Goal: Transaction & Acquisition: Purchase product/service

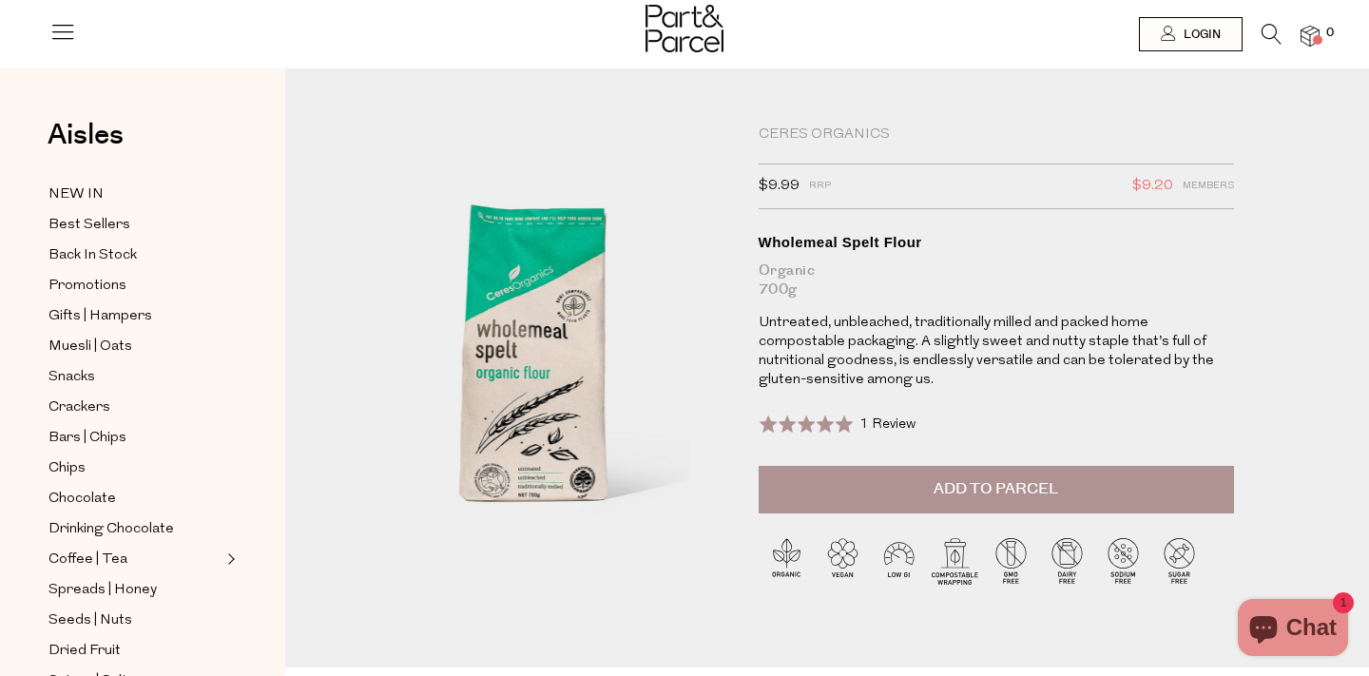
click at [1268, 36] on icon at bounding box center [1272, 34] width 20 height 21
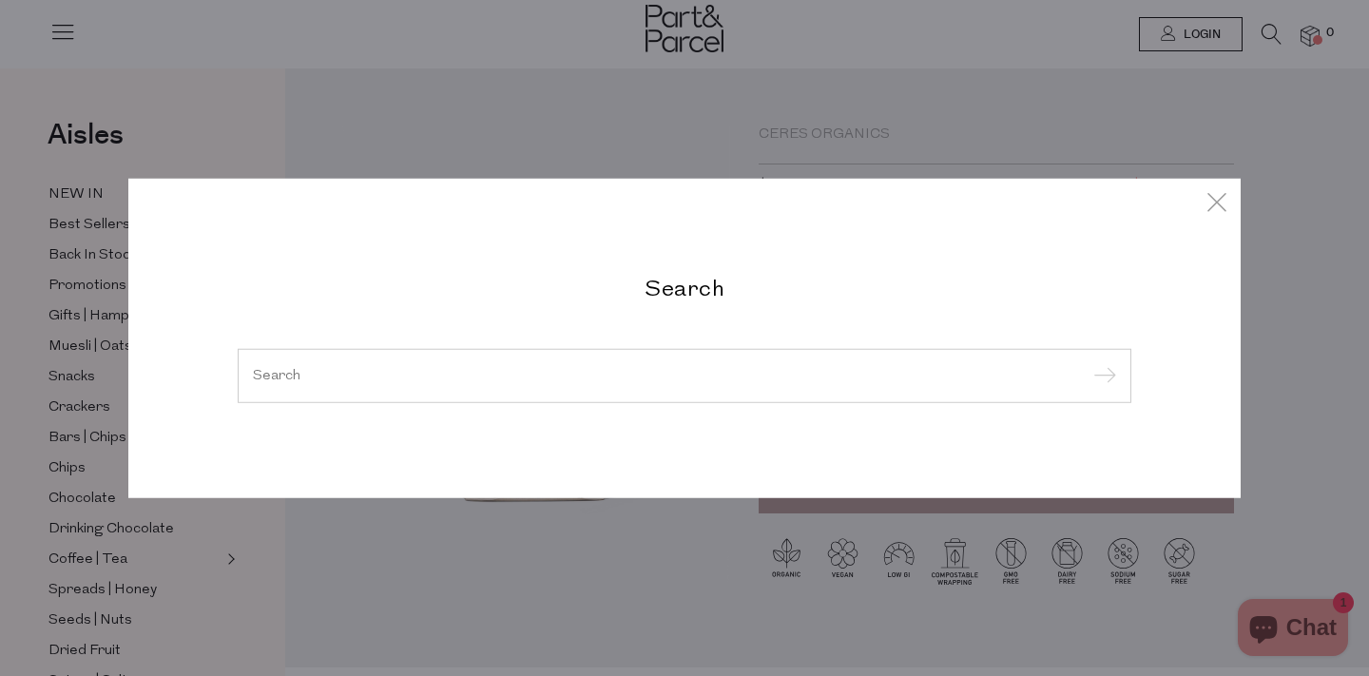
click at [773, 371] on input "search" at bounding box center [684, 375] width 863 height 14
click at [672, 382] on div at bounding box center [685, 375] width 894 height 55
click at [548, 375] on input "search" at bounding box center [684, 375] width 863 height 14
paste input "Jackson’s"
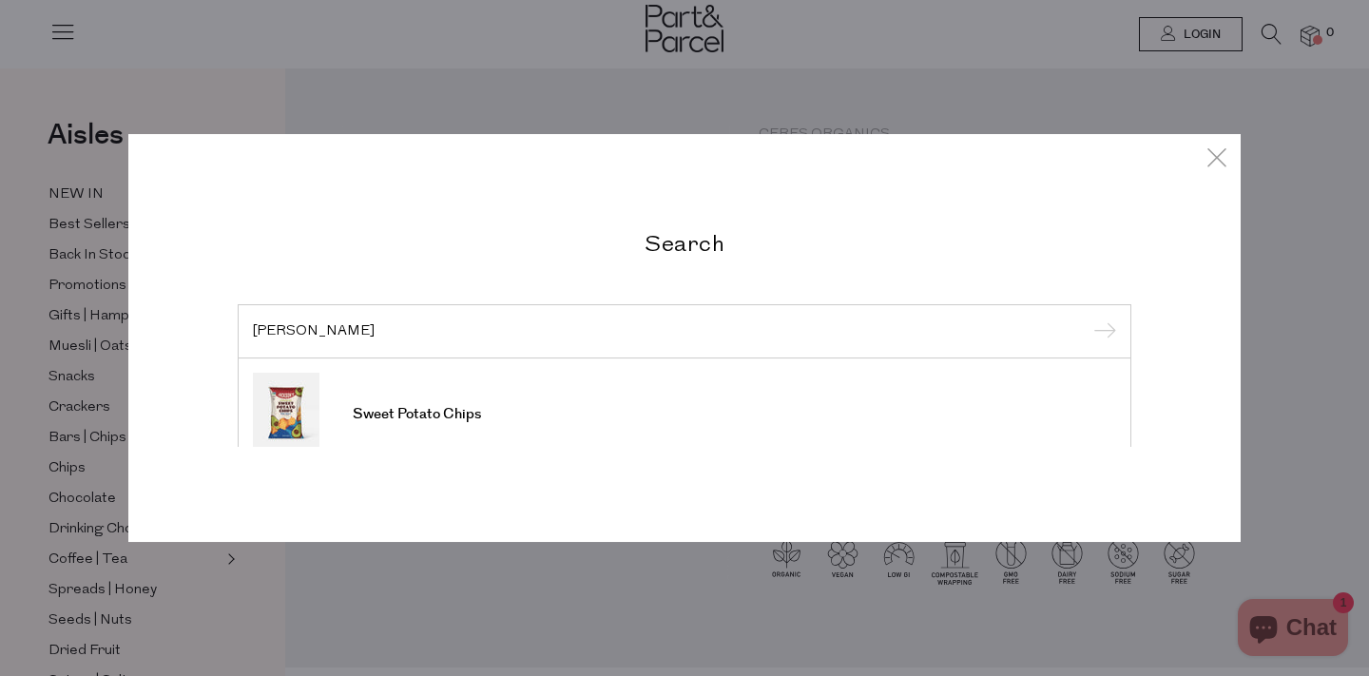
type input "Jackson’s"
click at [1088, 319] on input "submit" at bounding box center [1102, 333] width 29 height 29
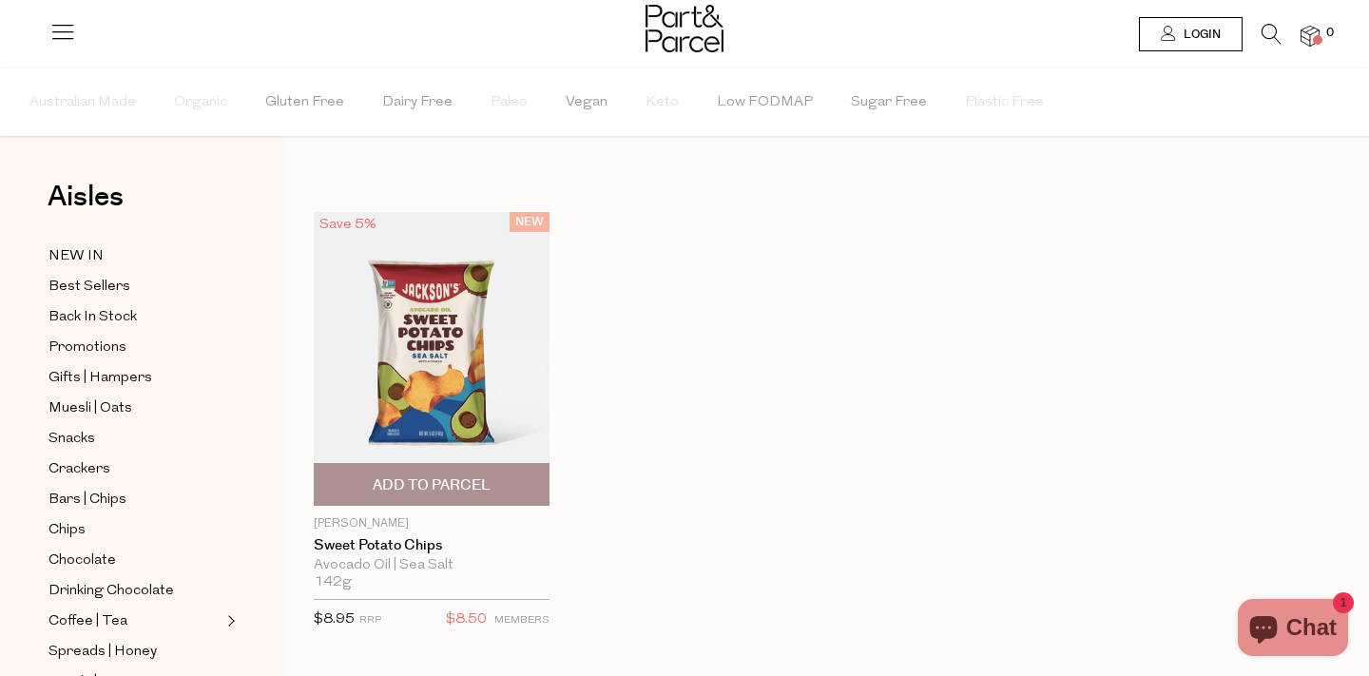
click at [436, 352] on img at bounding box center [432, 359] width 236 height 294
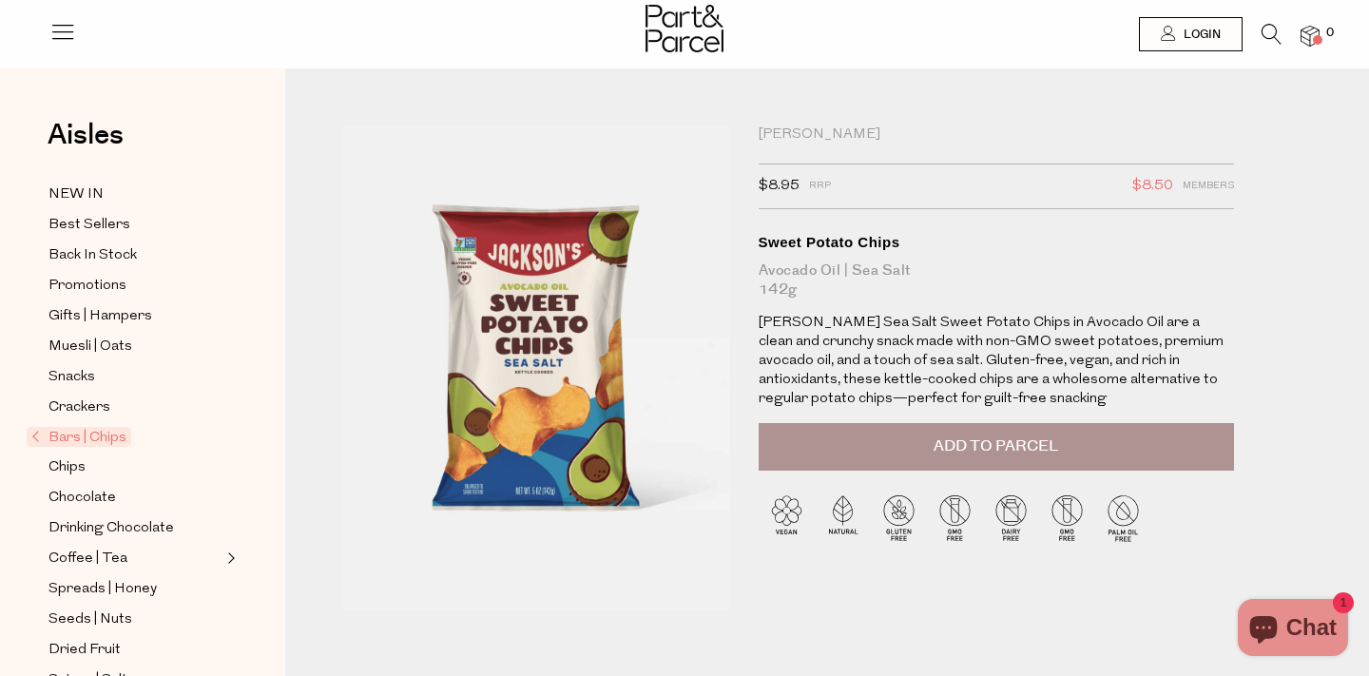
drag, startPoint x: 472, startPoint y: 267, endPoint x: 854, endPoint y: 21, distance: 454.8
click at [1272, 25] on icon at bounding box center [1272, 34] width 20 height 21
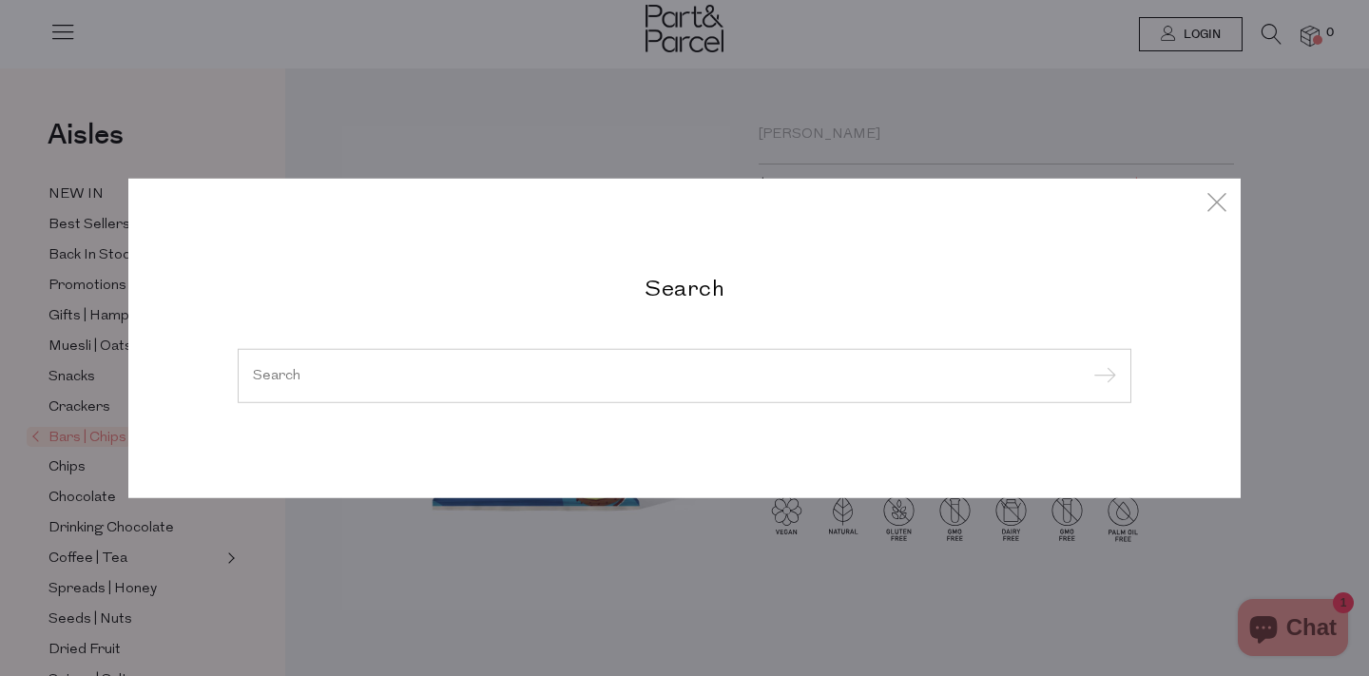
paste input "GRIN-FLOSSERS-ADULTS-CHAR-ULT-CLN-40P"
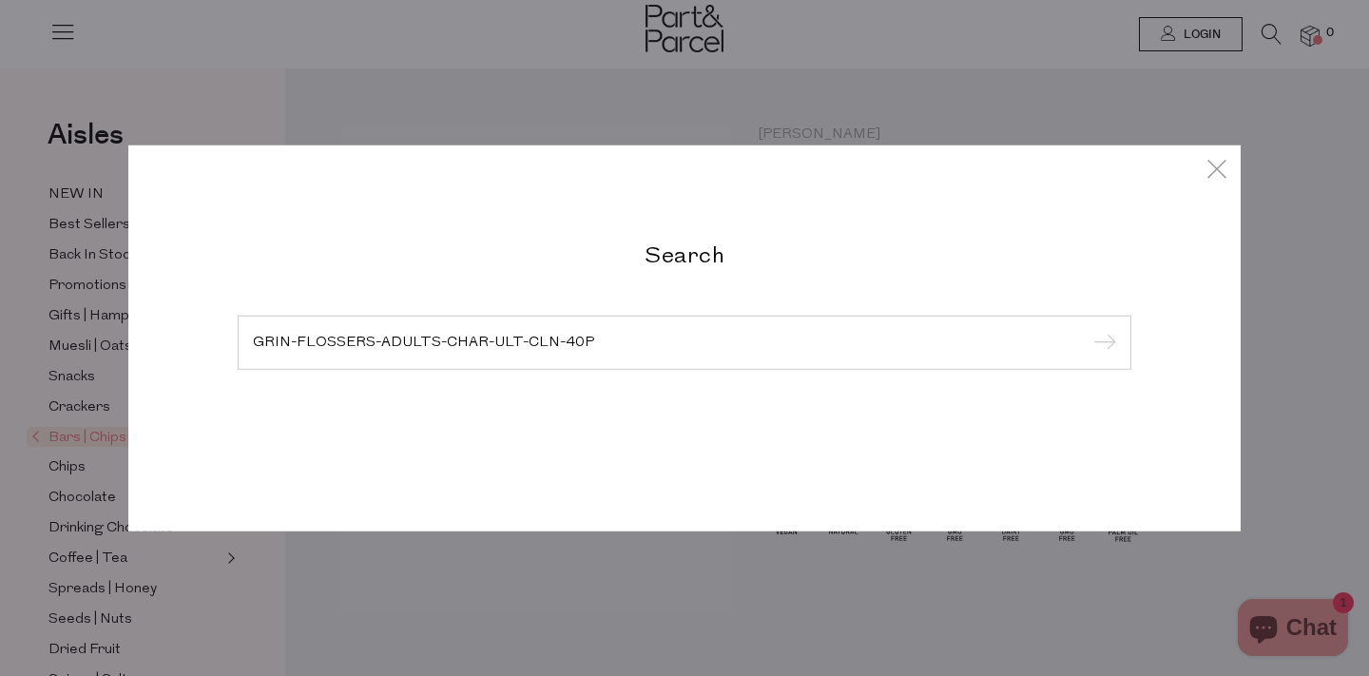
type input "GRIN-FLOSSERS-ADULTS-CHAR-ULT-CLN-40P"
click at [1088, 329] on input "submit" at bounding box center [1102, 343] width 29 height 29
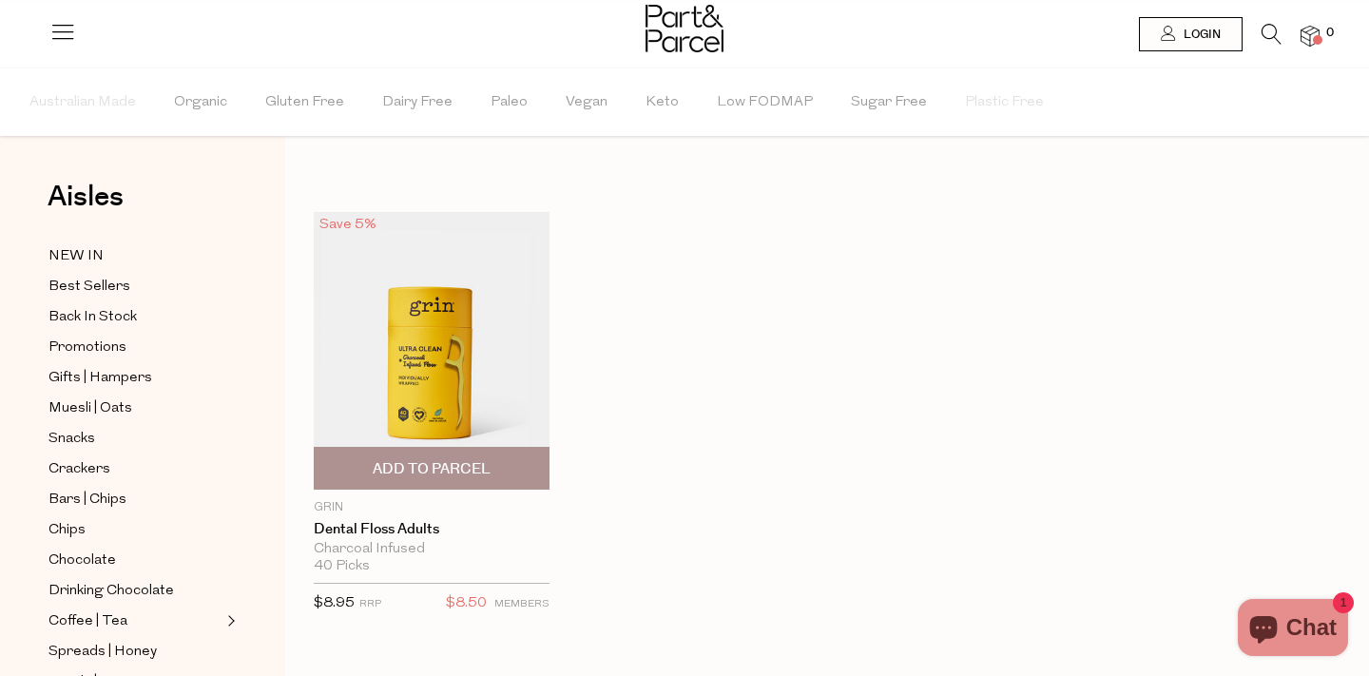
click at [474, 375] on img at bounding box center [432, 351] width 236 height 278
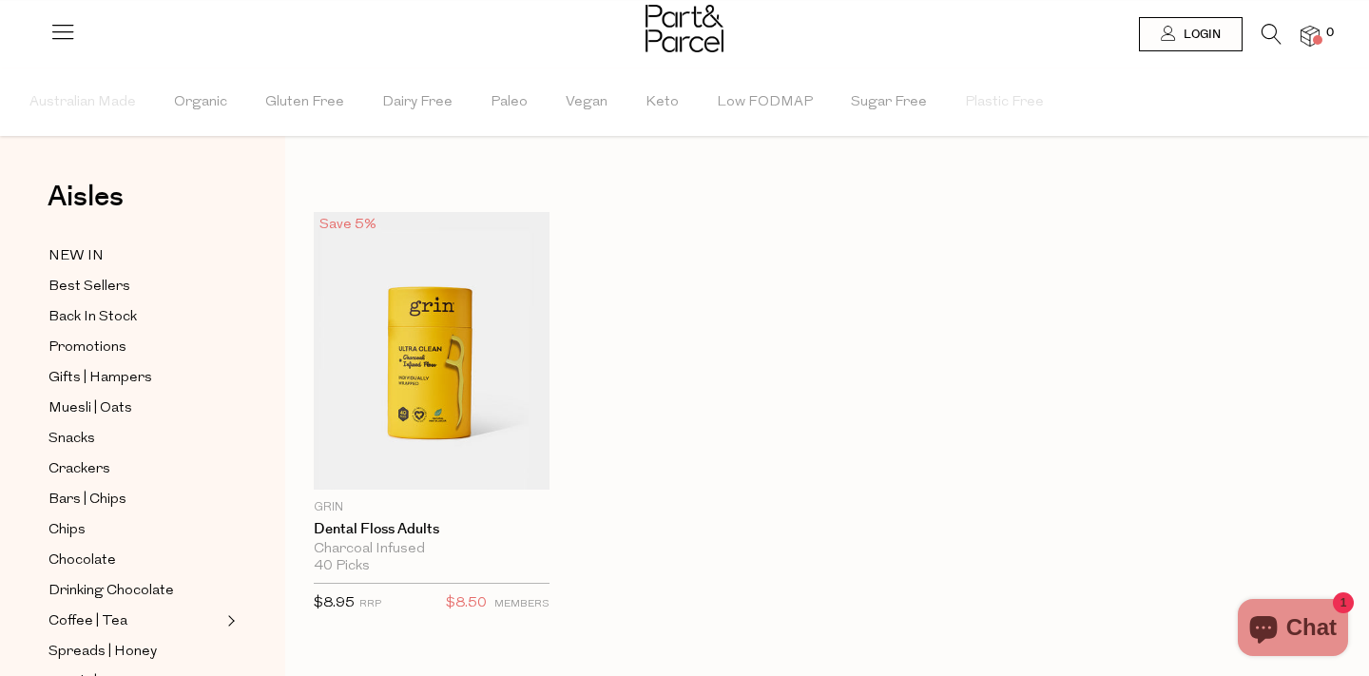
click at [1267, 38] on icon at bounding box center [1272, 34] width 20 height 21
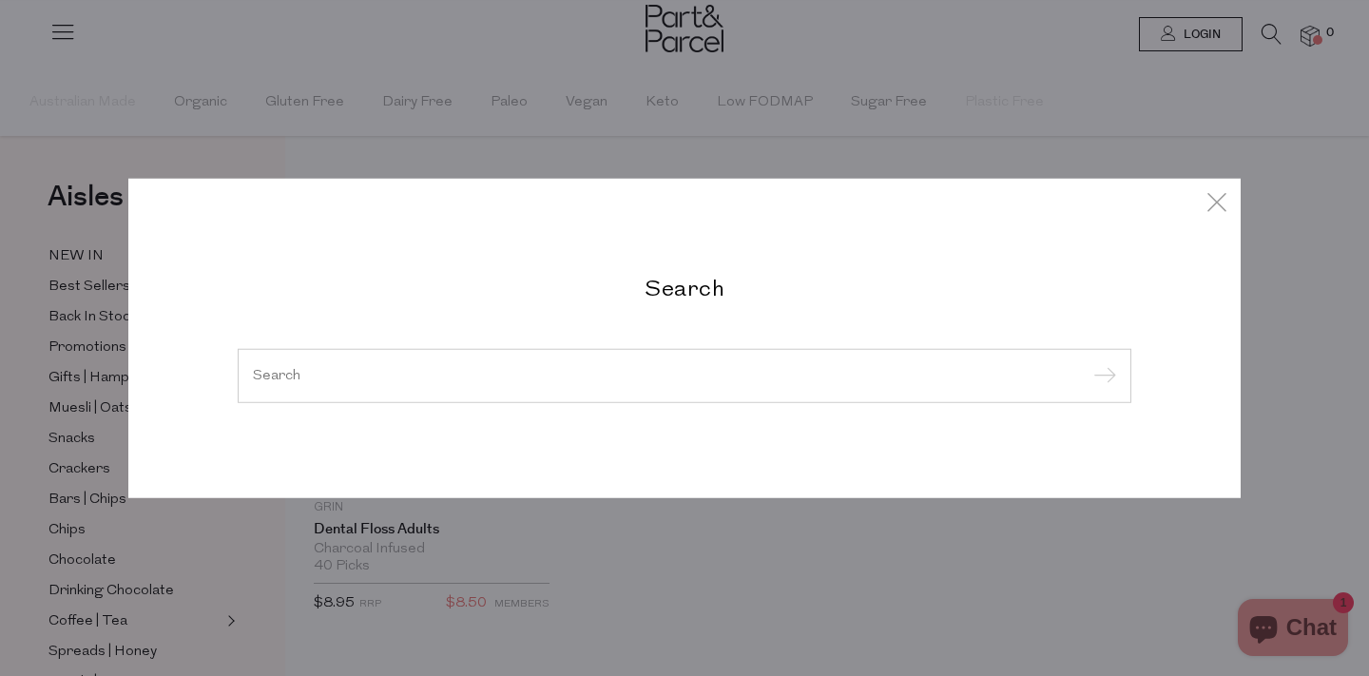
paste input "GRIN-TOOTHPASTE-STRENGTHENING-100g"
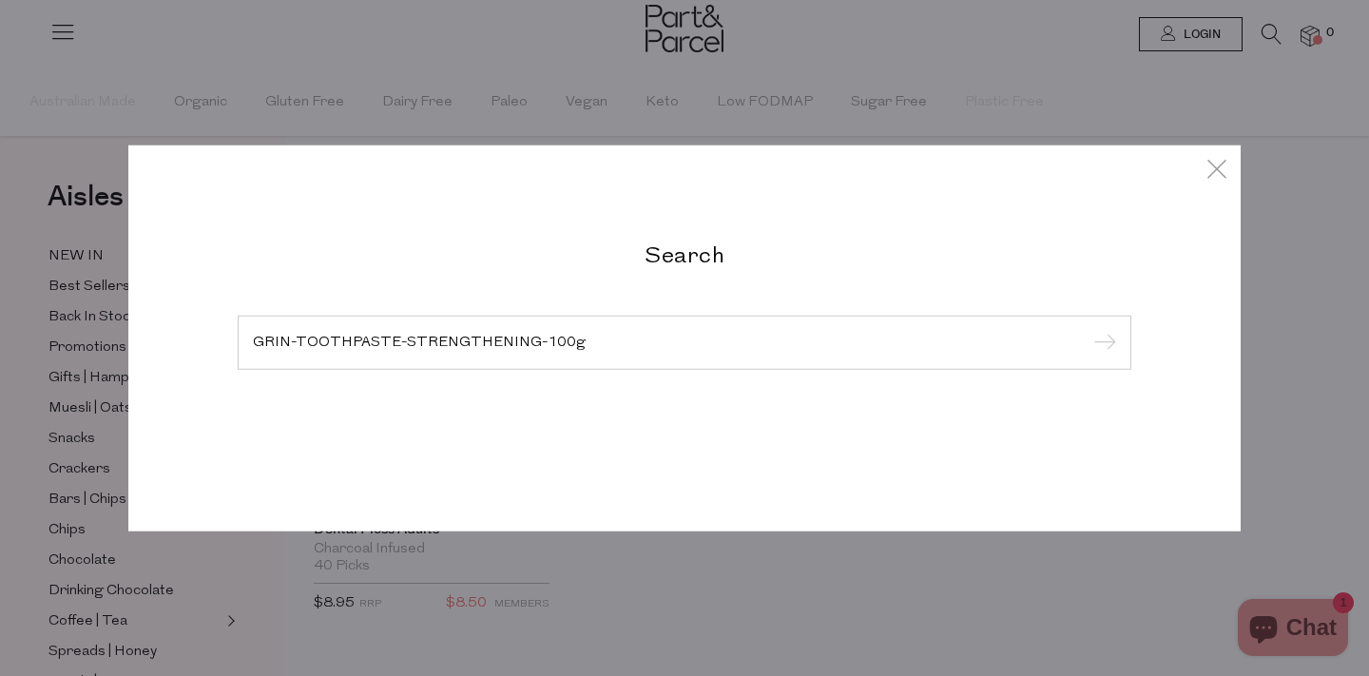
type input "GRIN-TOOTHPASTE-STRENGTHENING-100g"
click at [1088, 329] on input "submit" at bounding box center [1102, 343] width 29 height 29
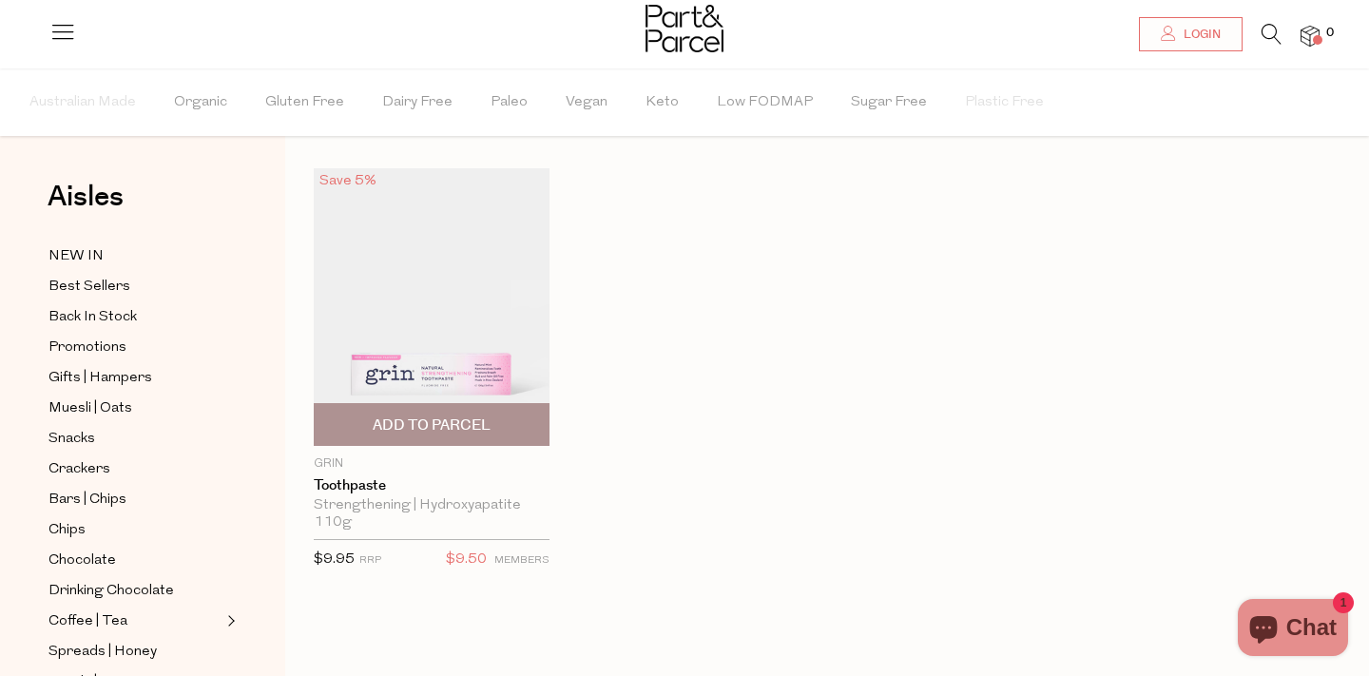
scroll to position [24, 0]
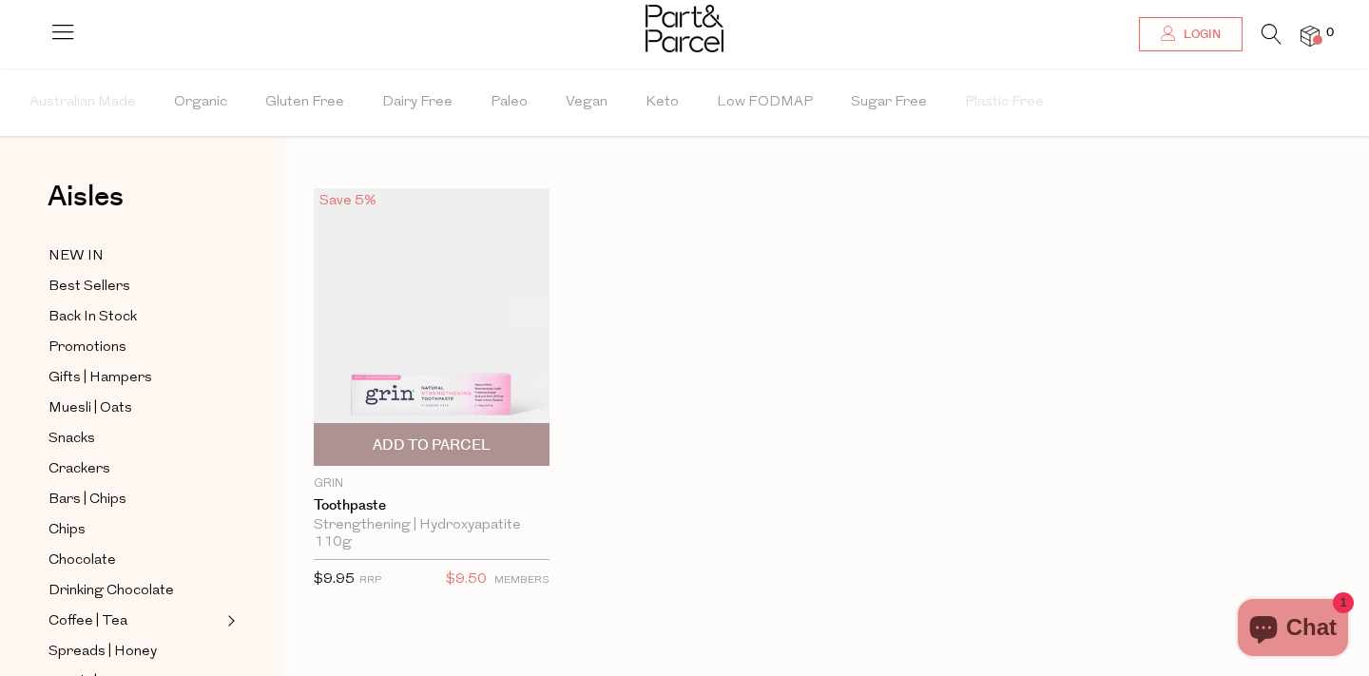
click at [466, 351] on img at bounding box center [432, 327] width 236 height 278
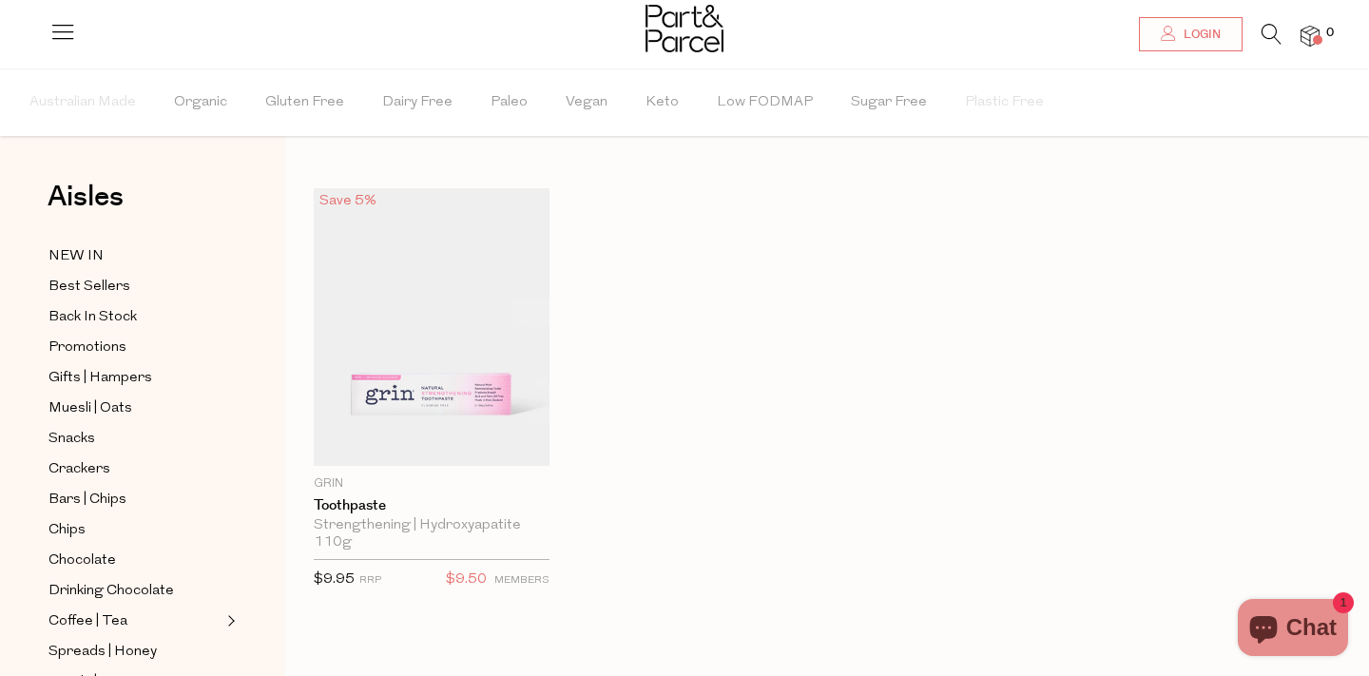
click at [1272, 35] on icon at bounding box center [1272, 34] width 20 height 21
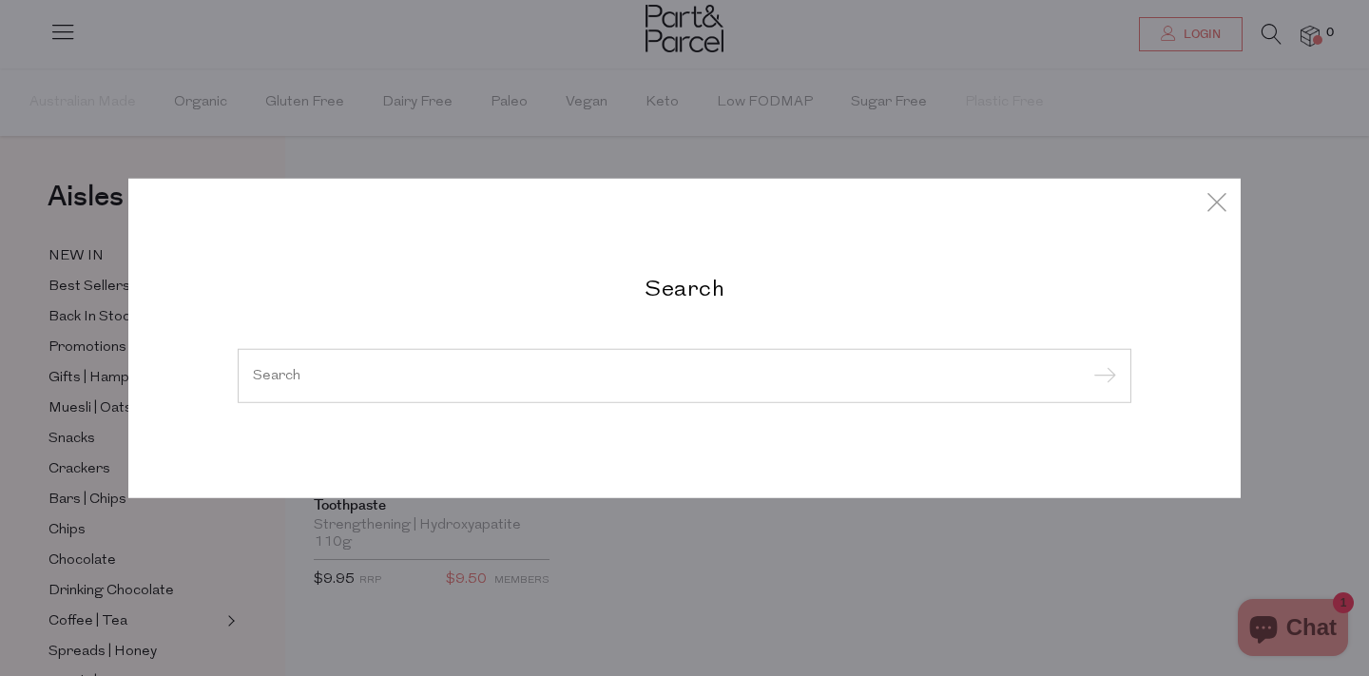
paste input "GRIN-TOOTHPASTE-COOL-MINT-100g"
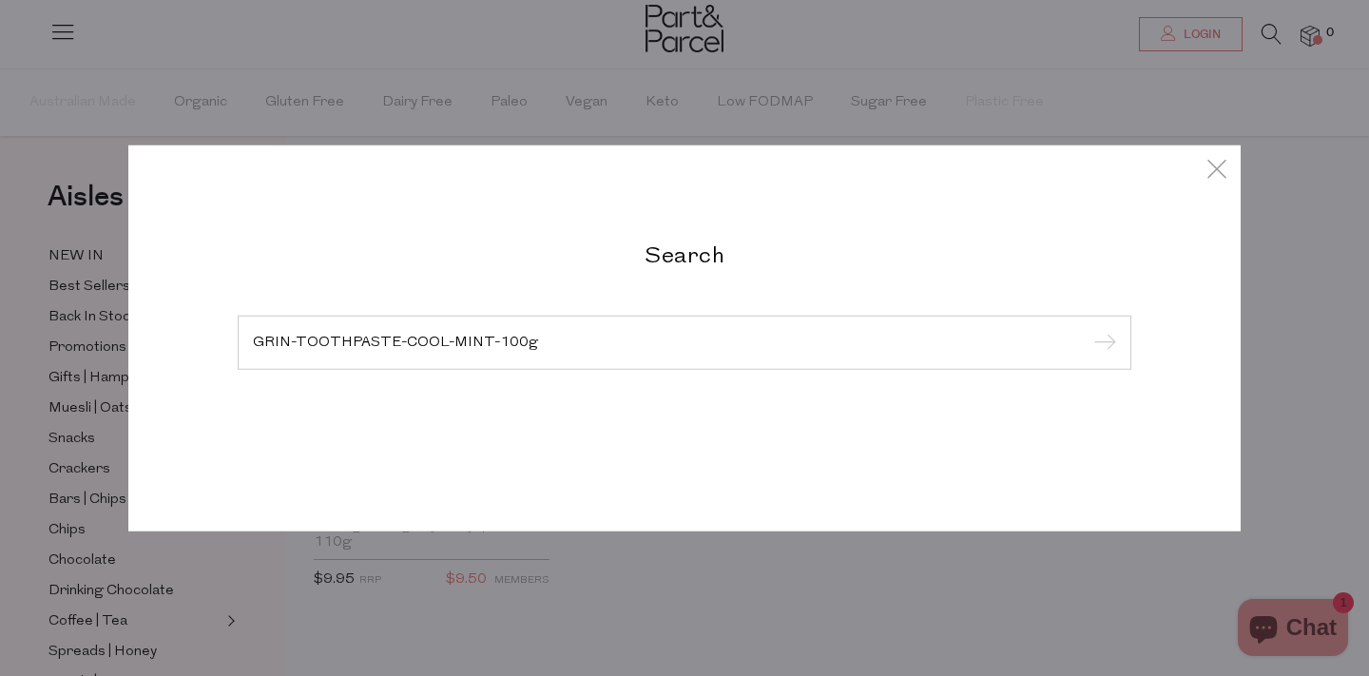
type input "GRIN-TOOTHPASTE-COOL-MINT-100g"
click at [1088, 329] on input "submit" at bounding box center [1102, 343] width 29 height 29
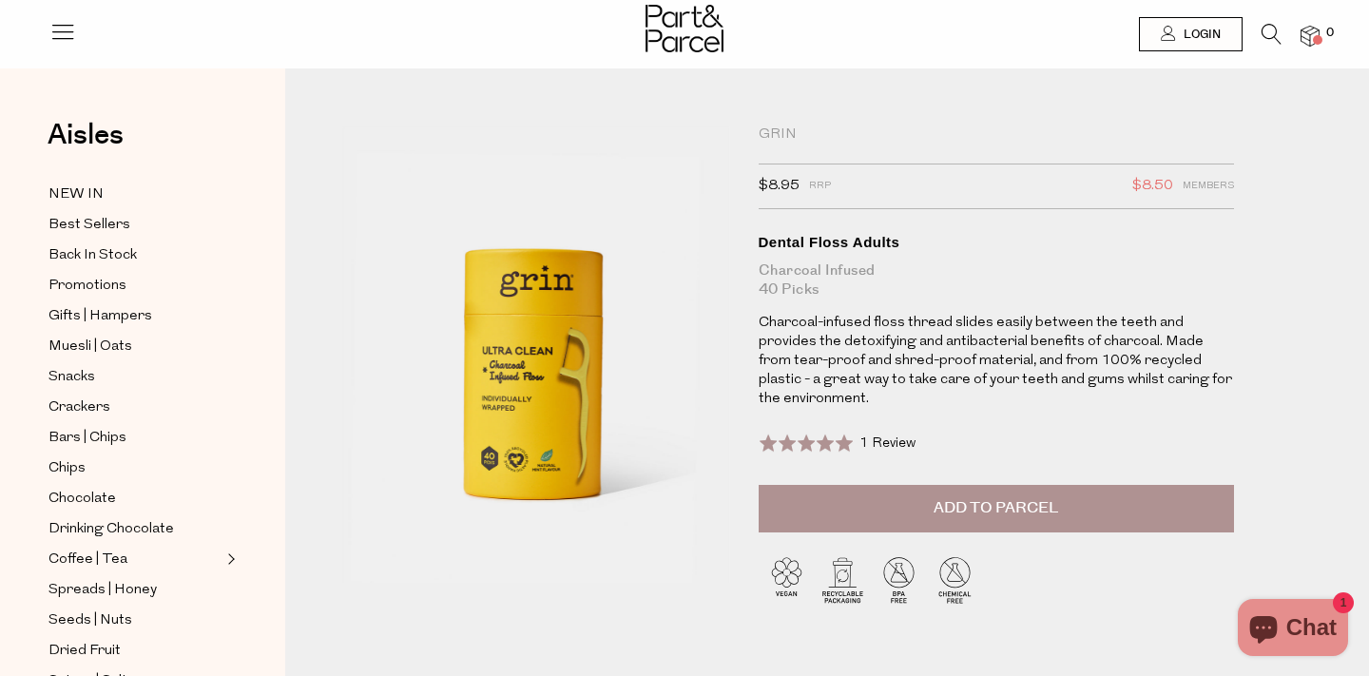
drag, startPoint x: 544, startPoint y: 365, endPoint x: 619, endPoint y: 10, distance: 362.6
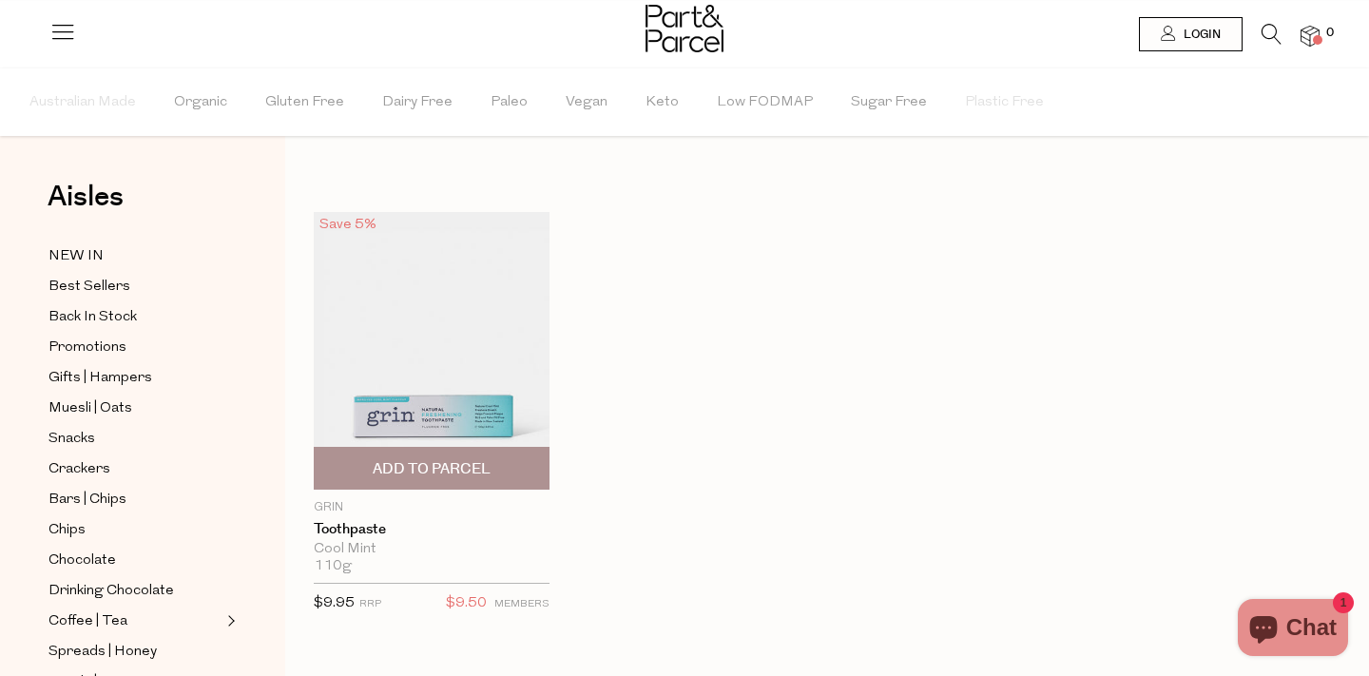
click at [439, 345] on img at bounding box center [432, 351] width 236 height 278
click at [326, 507] on p "Grin" at bounding box center [432, 507] width 236 height 17
copy div "Grin"
